Goal: Task Accomplishment & Management: Complete application form

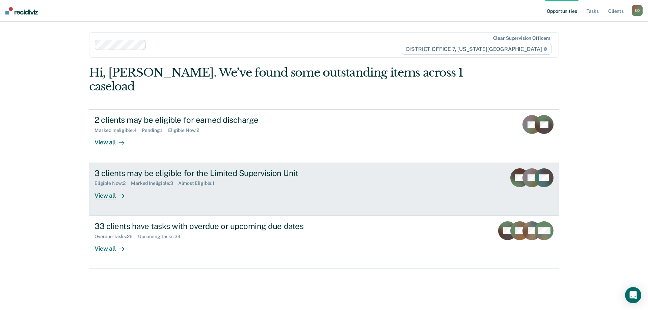
click at [501, 167] on link "3 clients may be eligible for the Limited Supervision Unit Eligible Now : 2 Mar…" at bounding box center [323, 189] width 469 height 53
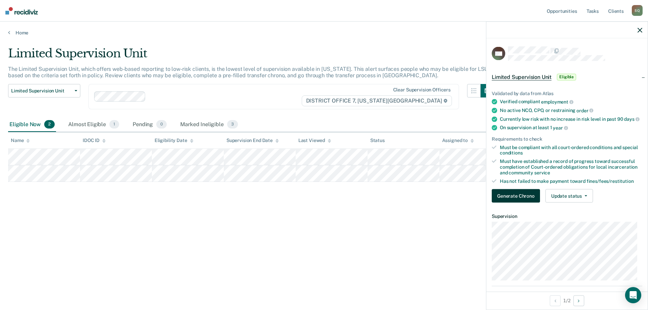
click at [524, 199] on button "Generate Chrono" at bounding box center [515, 195] width 48 height 13
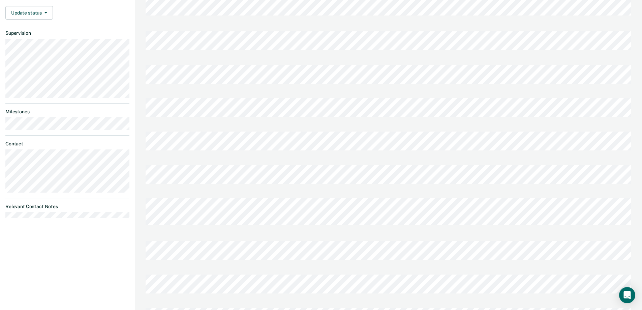
scroll to position [236, 0]
